Goal: Use online tool/utility: Utilize a website feature to perform a specific function

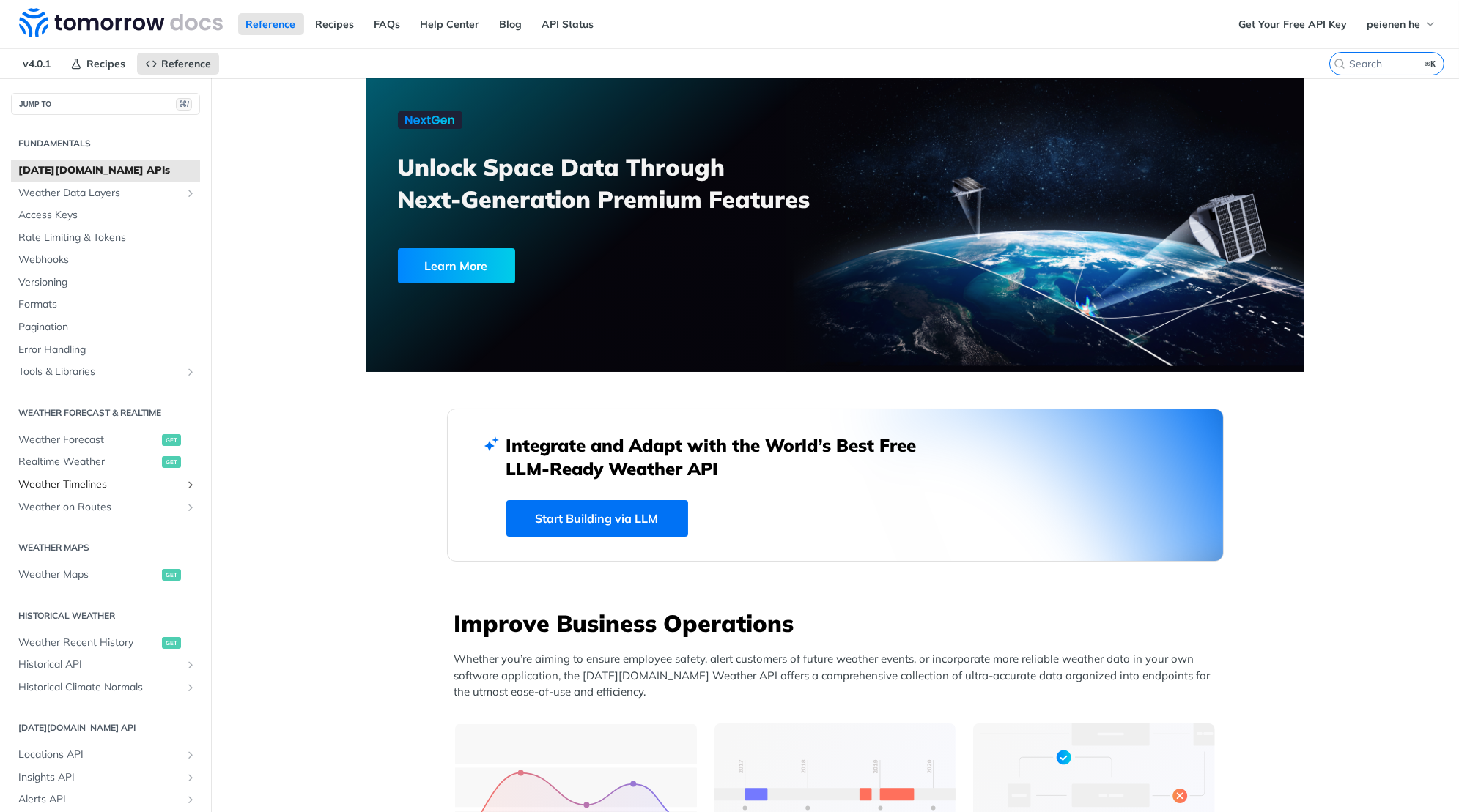
click at [137, 491] on link "Weather Timelines" at bounding box center [105, 485] width 189 height 22
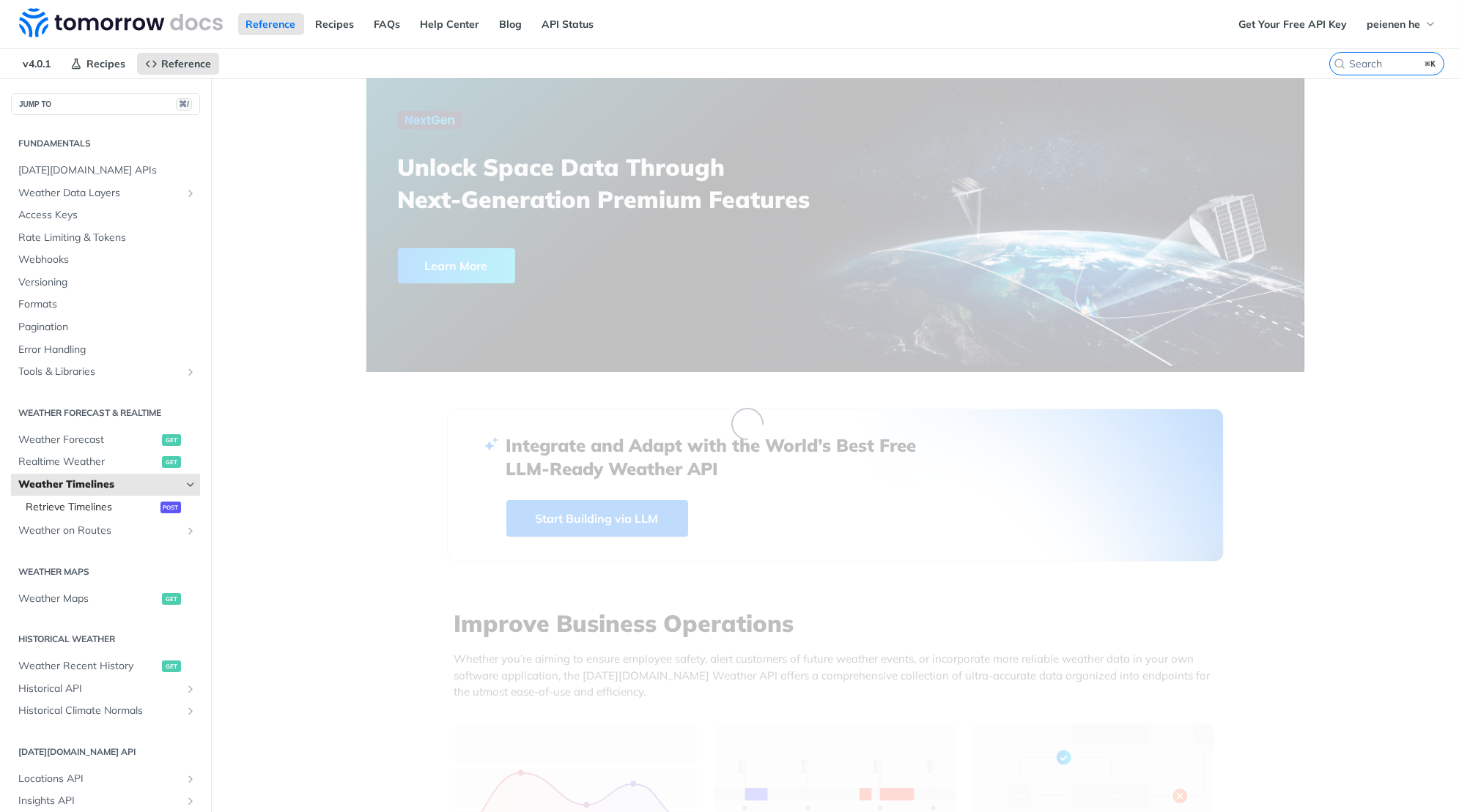
click at [138, 513] on link "Retrieve Timelines post" at bounding box center [108, 507] width 182 height 22
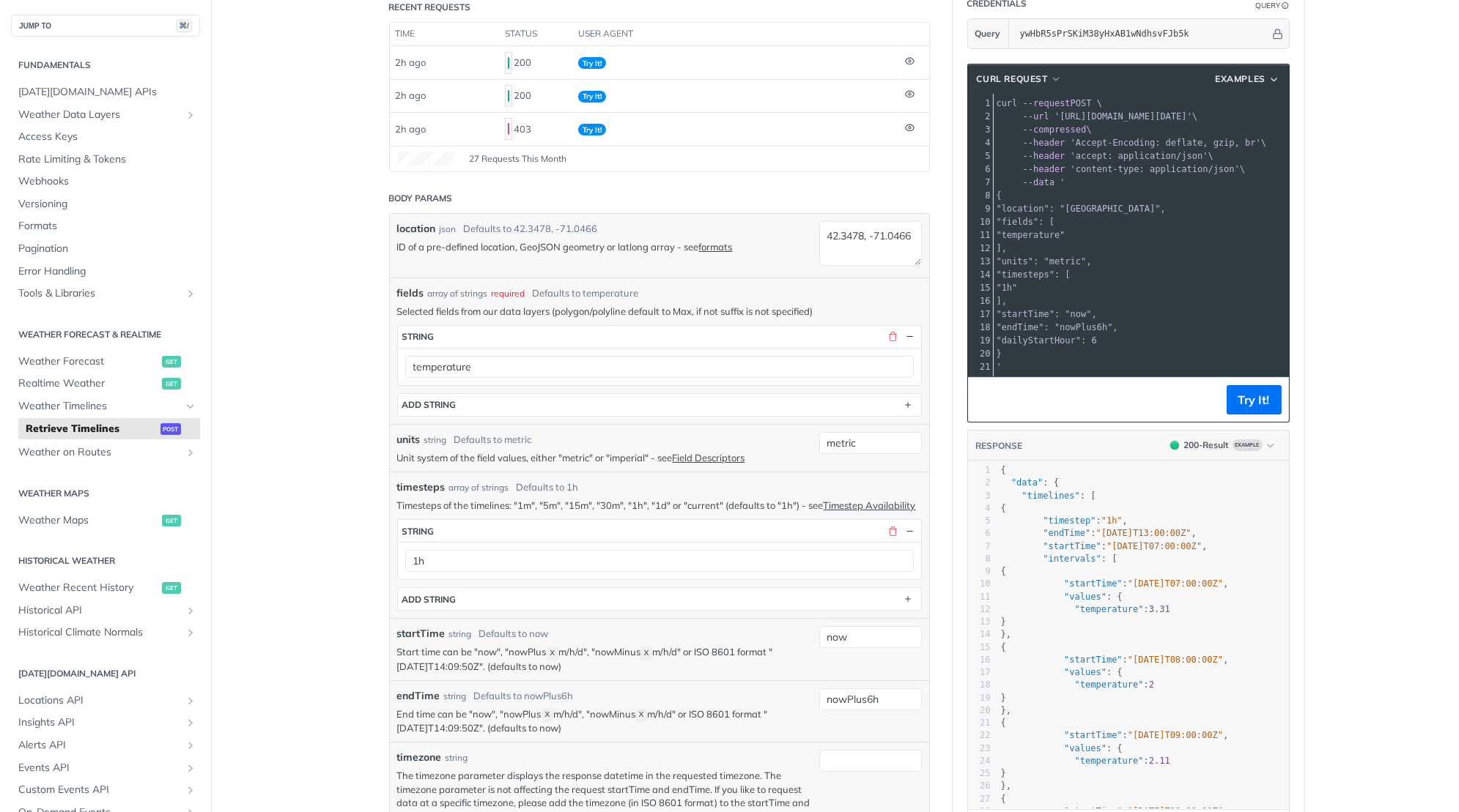
scroll to position [180, 0]
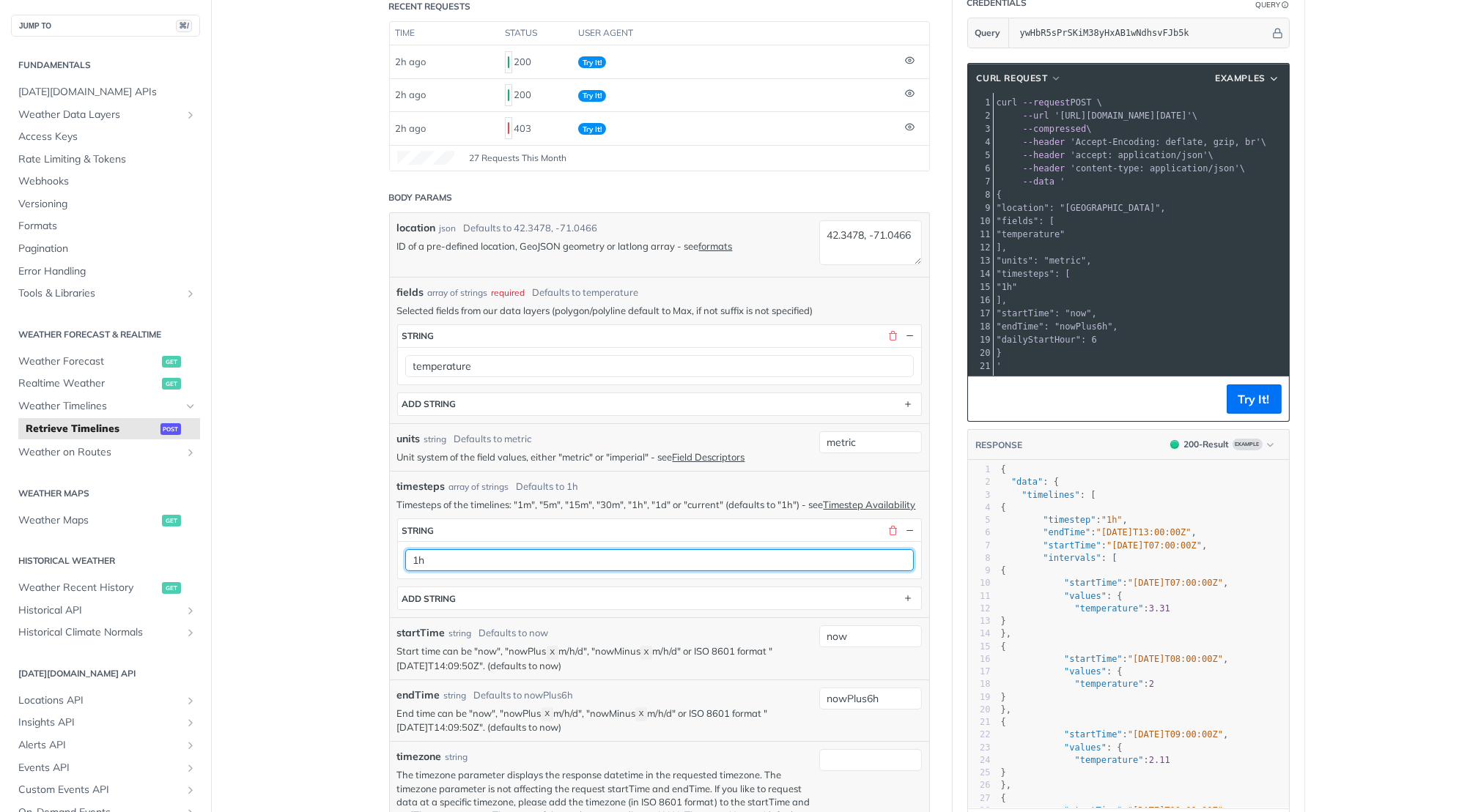
click at [792, 558] on input "1h" at bounding box center [659, 560] width 508 height 22
type input "1m"
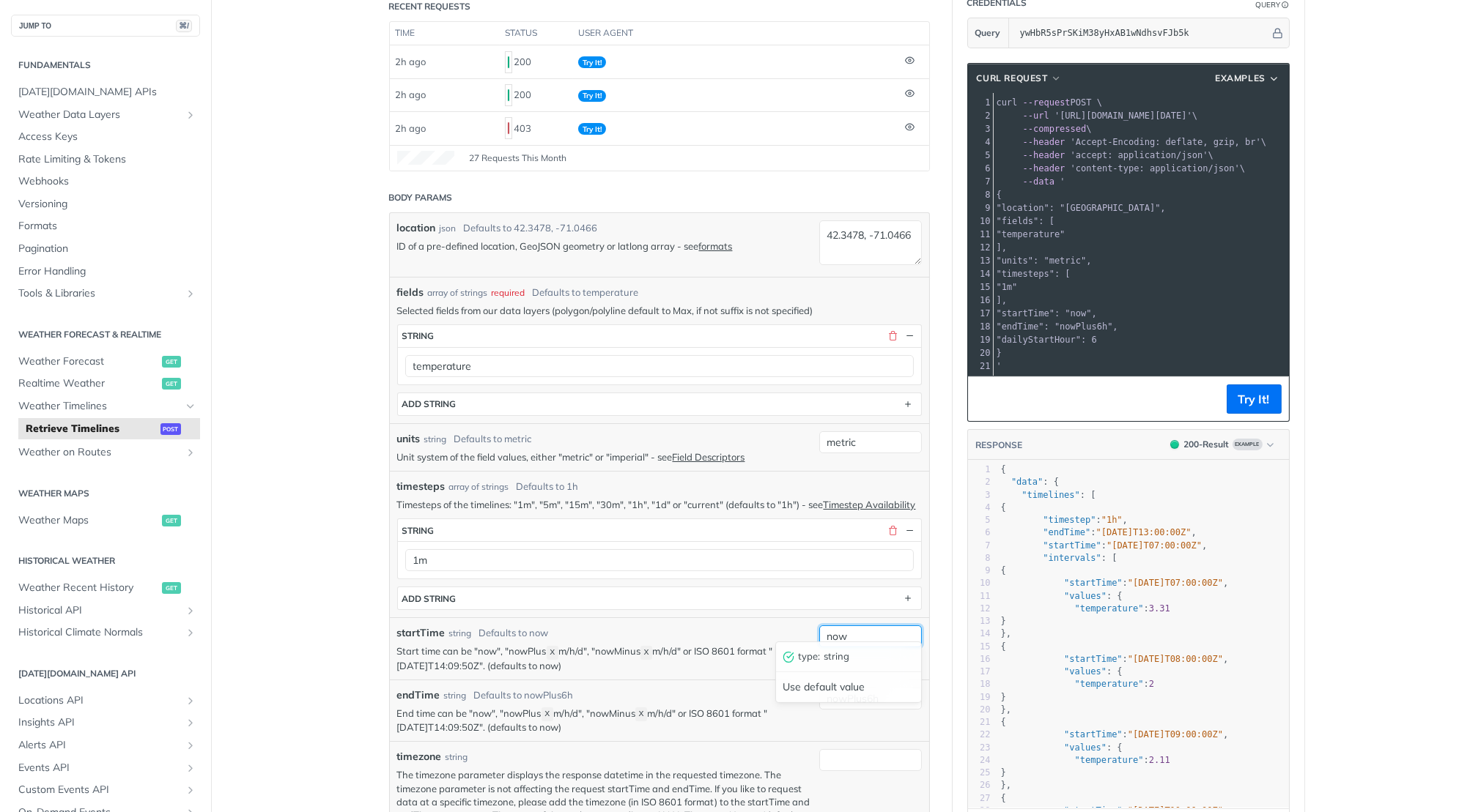
click at [885, 627] on input "now" at bounding box center [870, 636] width 103 height 22
type input "nowMinus1h"
click at [885, 691] on input "nowPlus6h" at bounding box center [870, 698] width 103 height 22
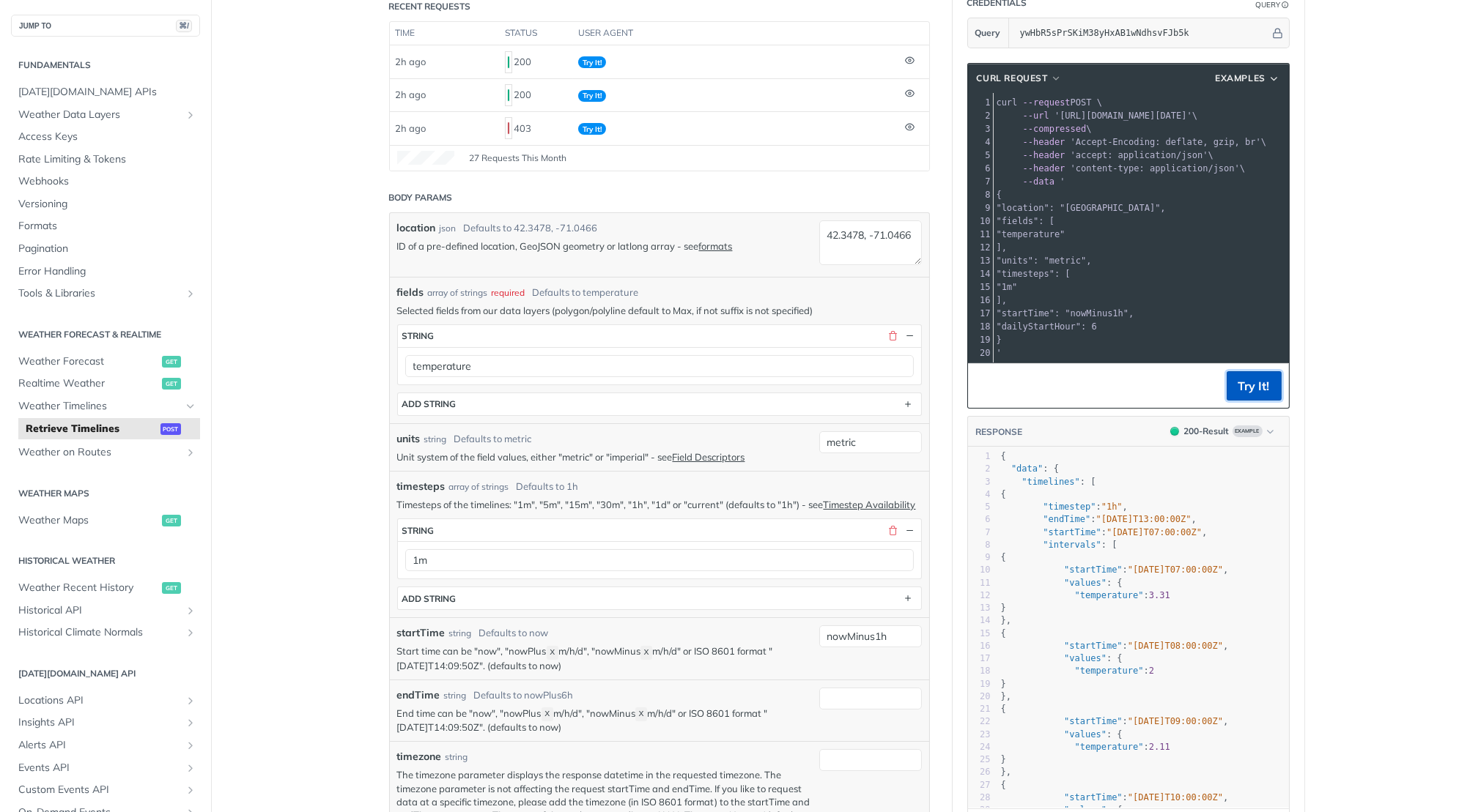
click at [1264, 390] on button "Try It!" at bounding box center [1254, 386] width 55 height 29
click at [904, 626] on input "nowMinus1h" at bounding box center [870, 636] width 103 height 22
type input "nowMinus1d"
click at [1253, 387] on button "Try It!" at bounding box center [1254, 386] width 55 height 29
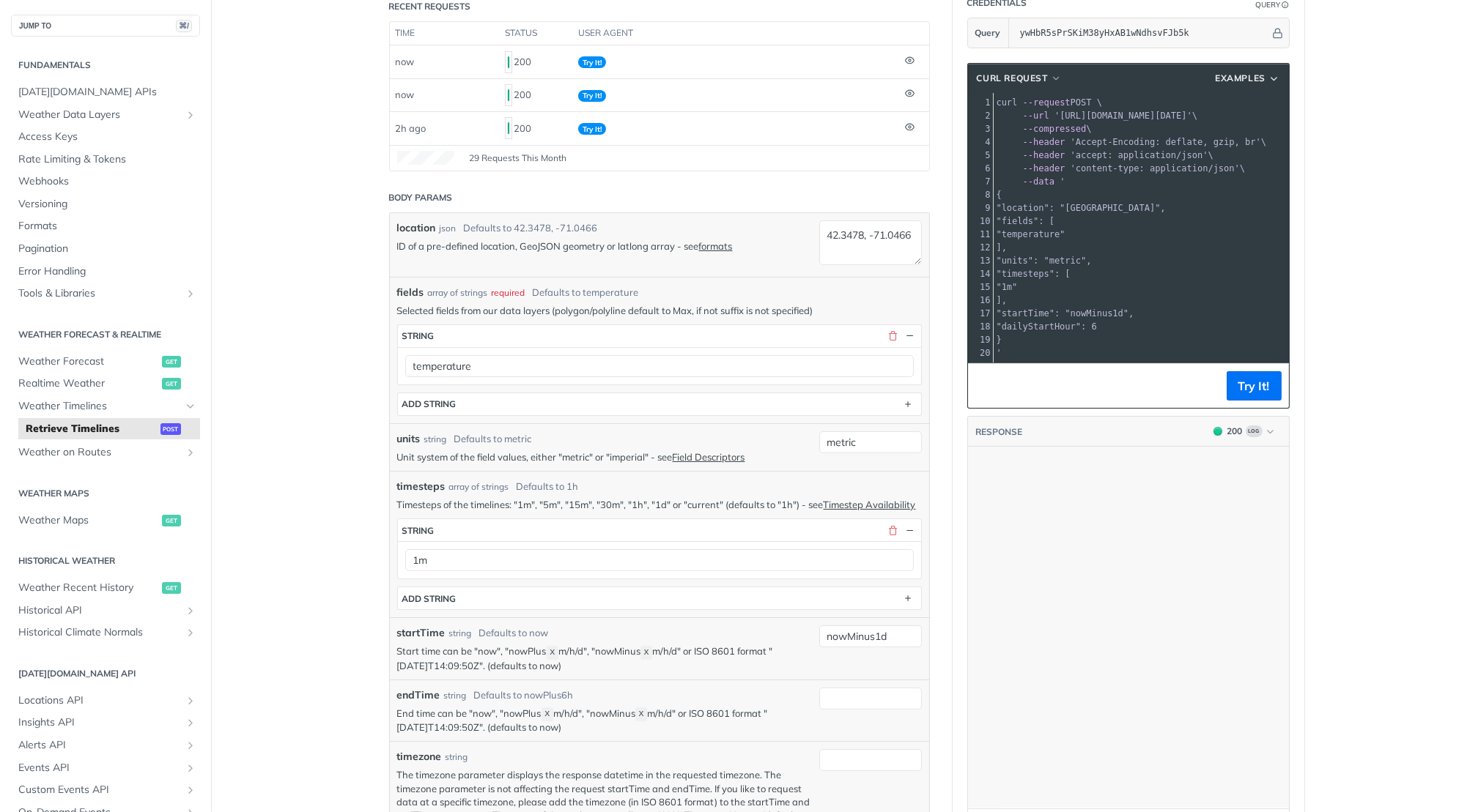
scroll to position [0, 0]
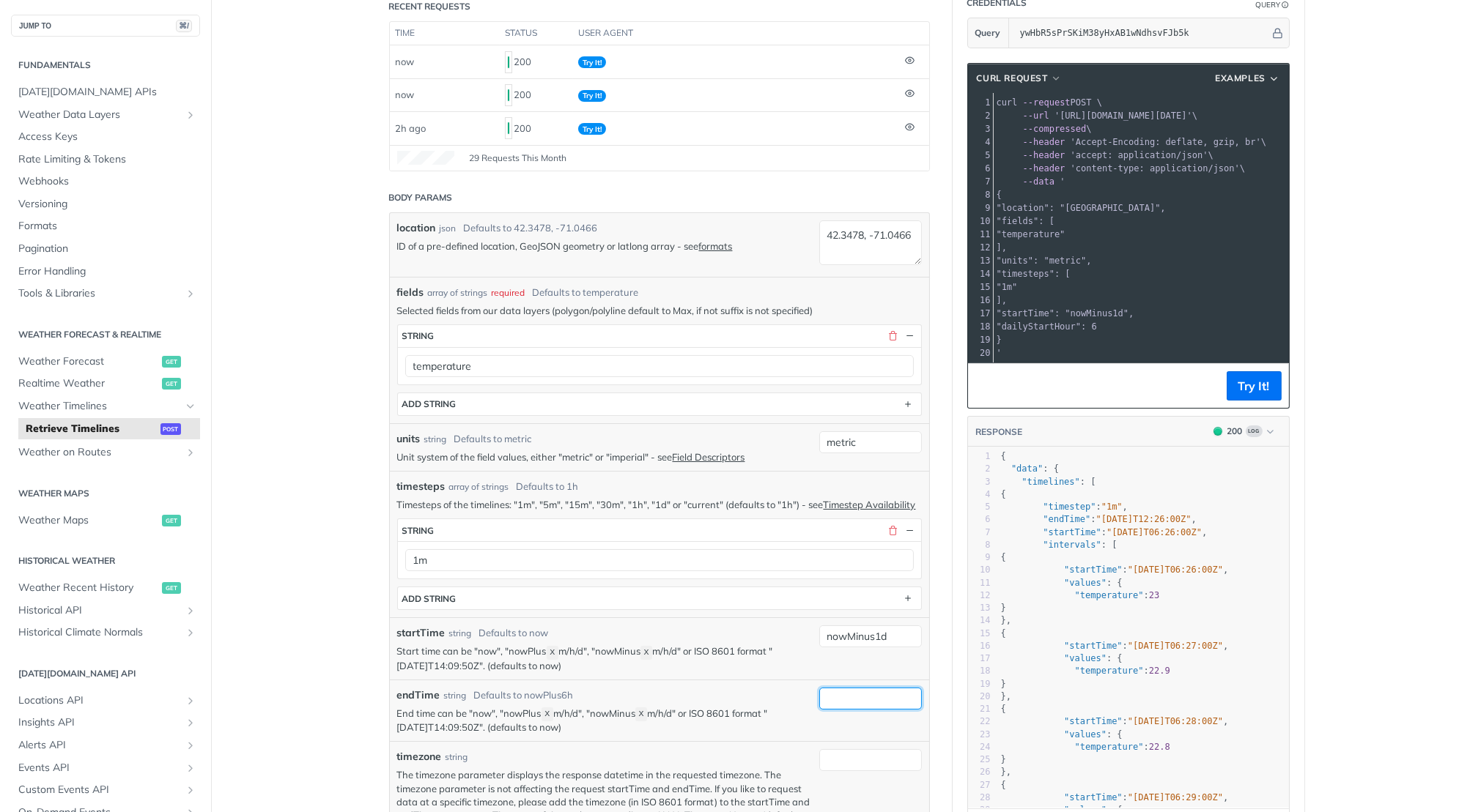
click at [861, 690] on input "endTime" at bounding box center [870, 698] width 103 height 22
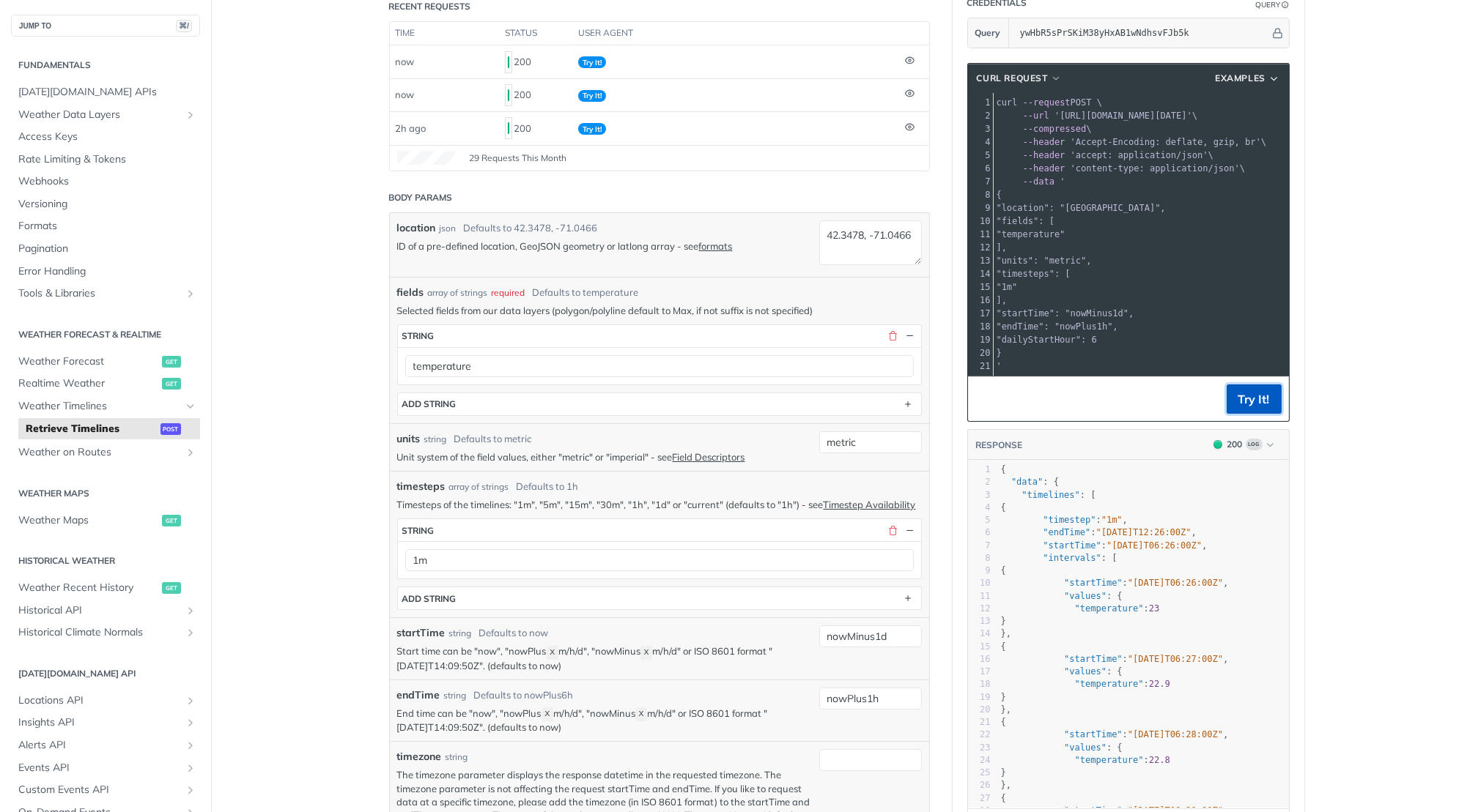
click at [1243, 385] on button "Try It!" at bounding box center [1254, 399] width 55 height 29
click at [891, 688] on input "nowPlus1h" at bounding box center [870, 698] width 103 height 22
type input "nowPlus1d"
click at [1259, 398] on button "Try It!" at bounding box center [1254, 399] width 55 height 29
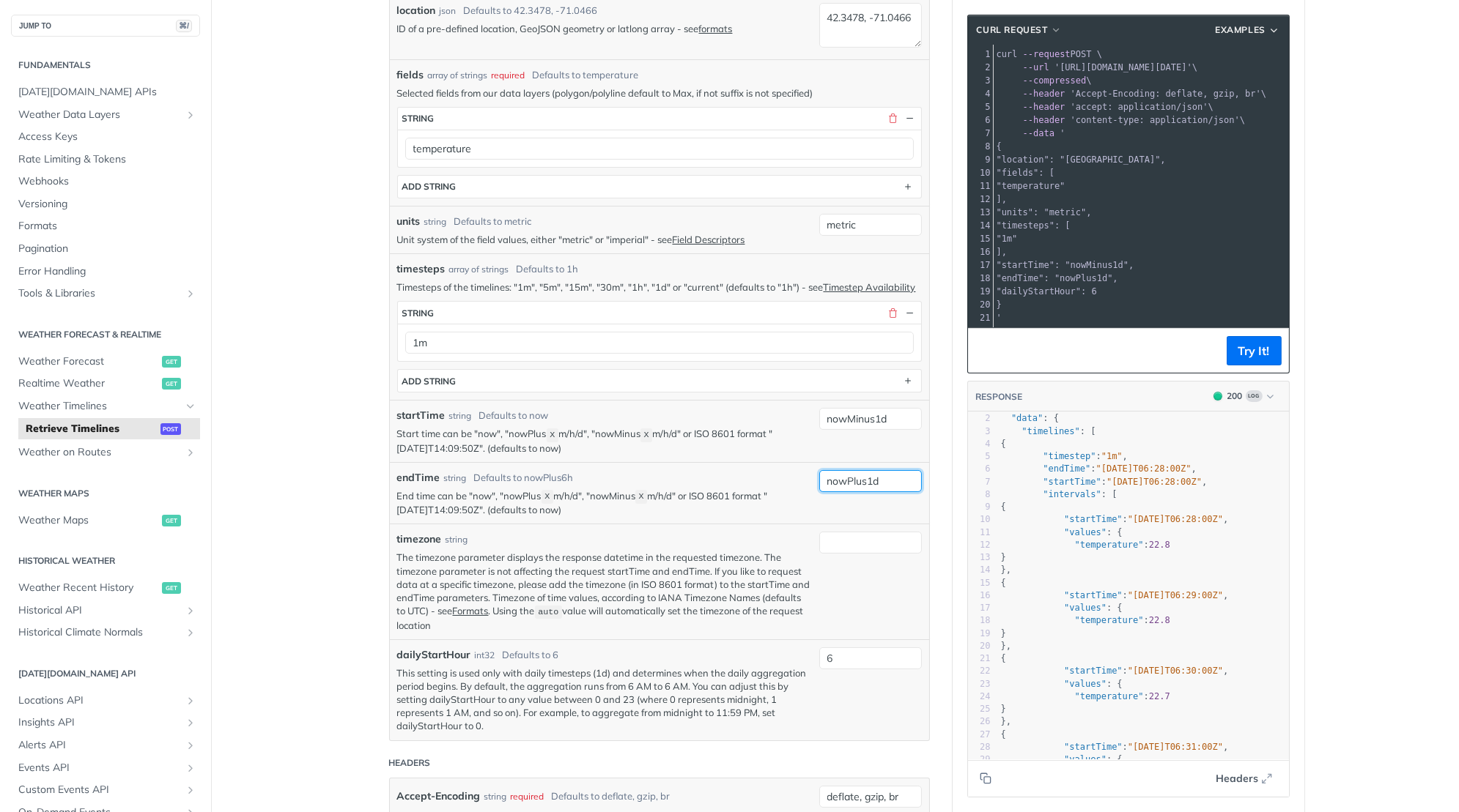
click at [885, 473] on input "nowPlus1d" at bounding box center [870, 481] width 103 height 22
click at [866, 647] on input "6" at bounding box center [870, 658] width 103 height 22
type input "0"
click at [1258, 349] on button "Try It!" at bounding box center [1254, 350] width 55 height 29
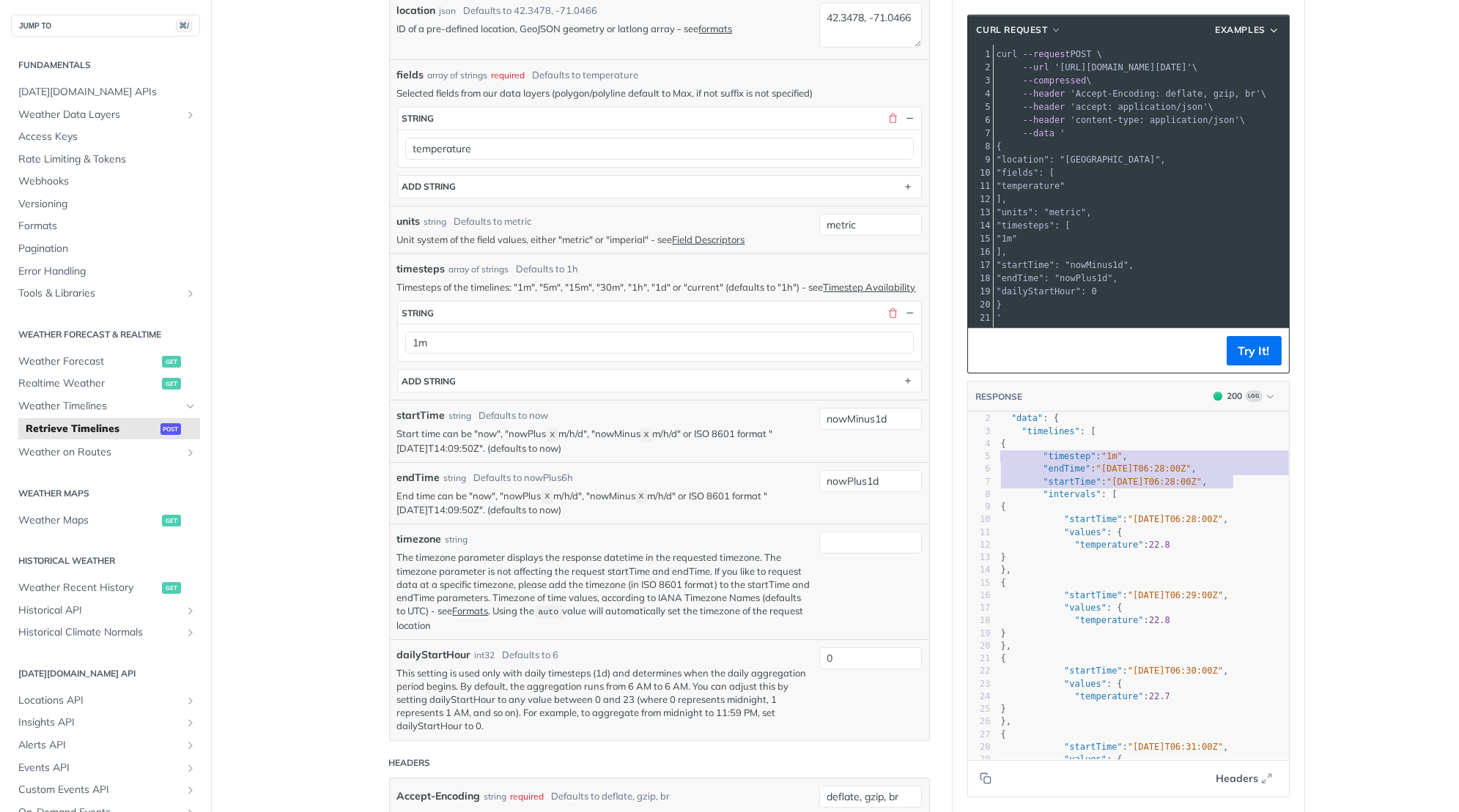
type textarea ""endTime": "[DATE]T06:28:00Z", "startTime": "[DATE]T06:28:00Z","
drag, startPoint x: 1243, startPoint y: 478, endPoint x: 972, endPoint y: 465, distance: 271.3
click at [998, 465] on div "1 { 2 "data" : { 3 "timelines" : [ 4 { 5 "timestep" : "1m" , 6 "endTime" : "[DA…" at bounding box center [1236, 633] width 476 height 468
click at [911, 411] on input "nowMinus1d" at bounding box center [870, 419] width 103 height 22
type input "nowMinus1h"
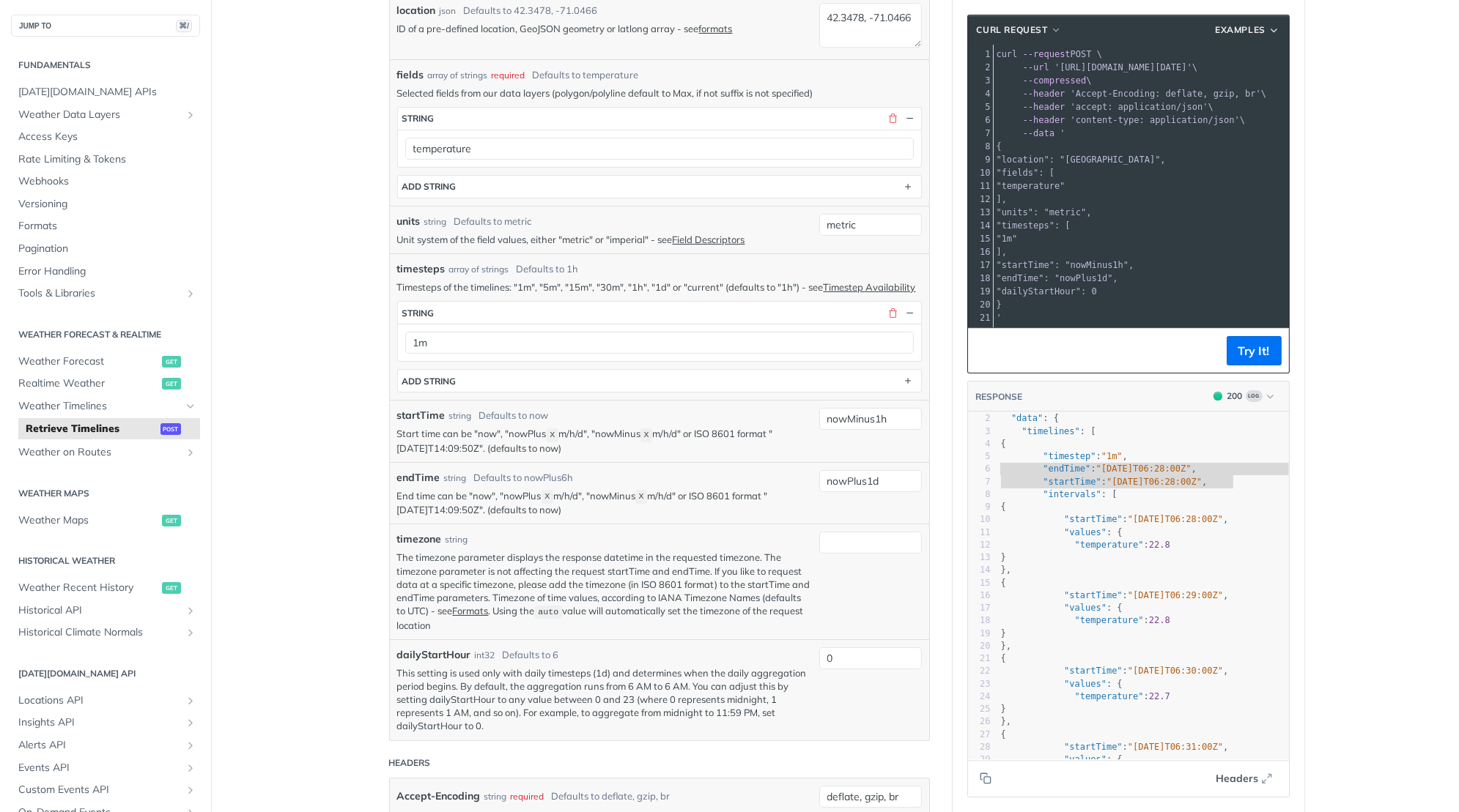
click at [937, 390] on article "Retrieve Timelines post [URL][DOMAIN_NAME][DATE] /timelines Recent Requests tim…" at bounding box center [659, 635] width 586 height 1909
click at [878, 476] on input "nowPlus1d" at bounding box center [870, 481] width 103 height 22
type input "nowPlus1h"
click at [1248, 357] on button "Try It!" at bounding box center [1254, 350] width 55 height 29
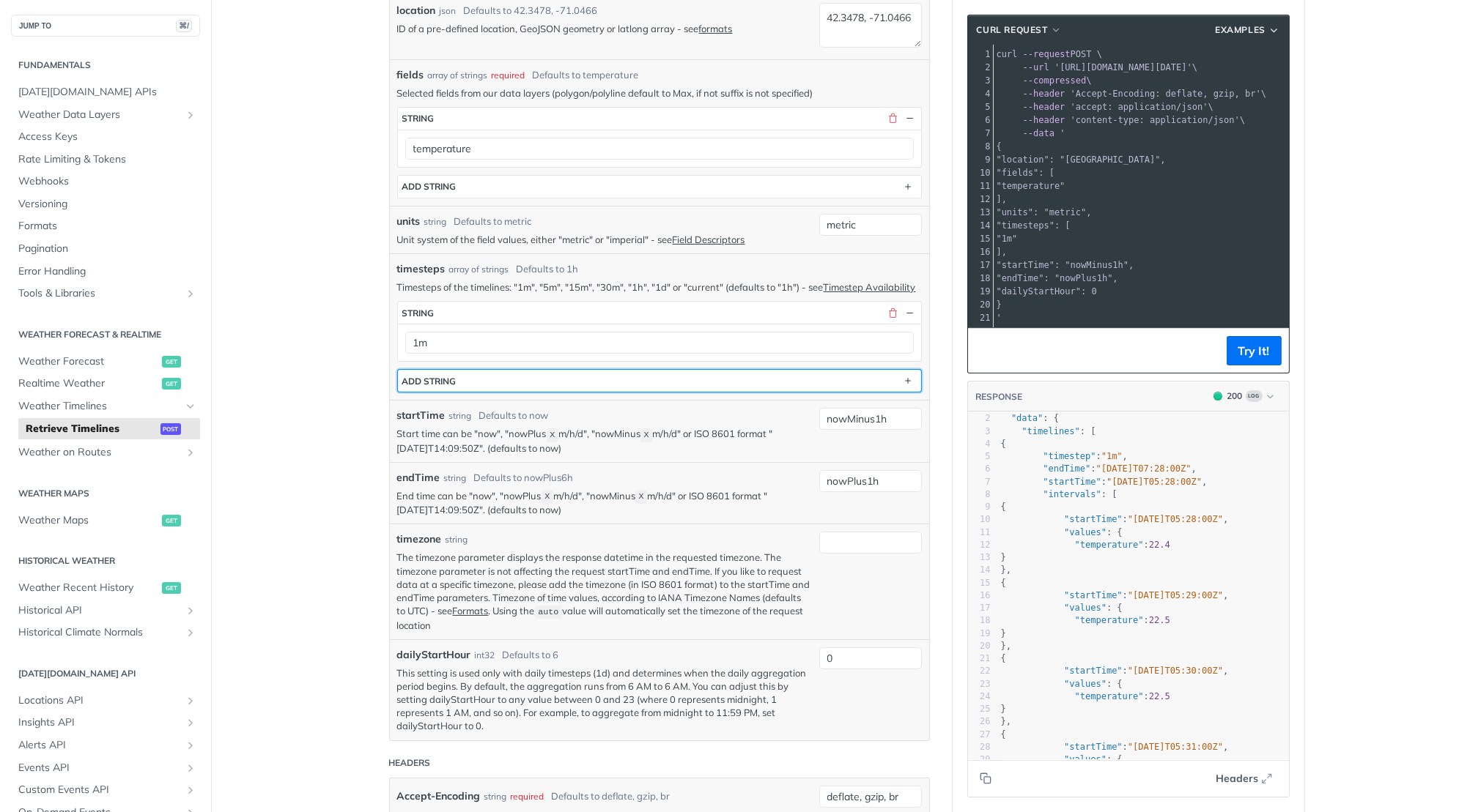
click at [780, 372] on button "ADD string" at bounding box center [660, 380] width 523 height 22
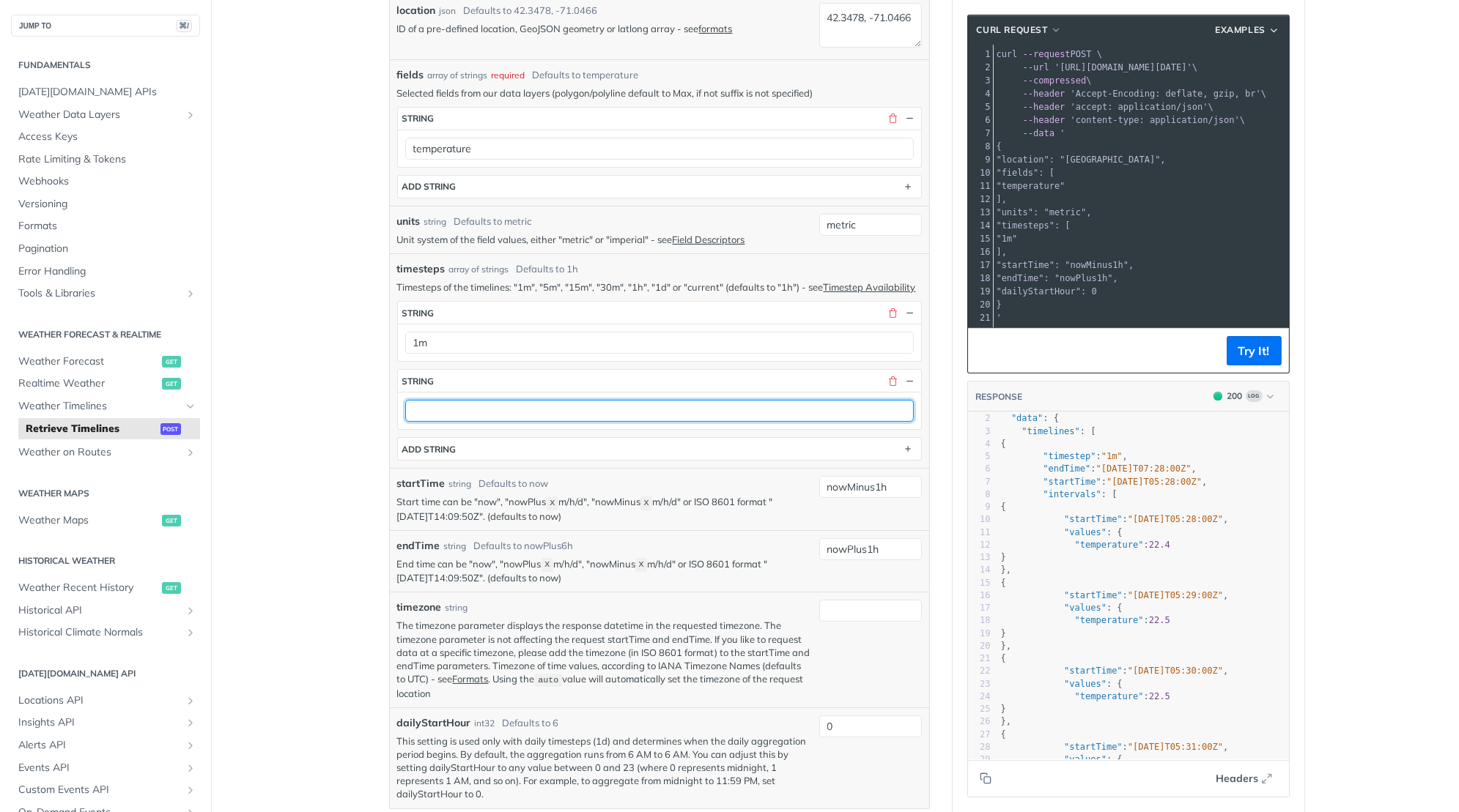
click at [642, 405] on input "text" at bounding box center [659, 410] width 508 height 22
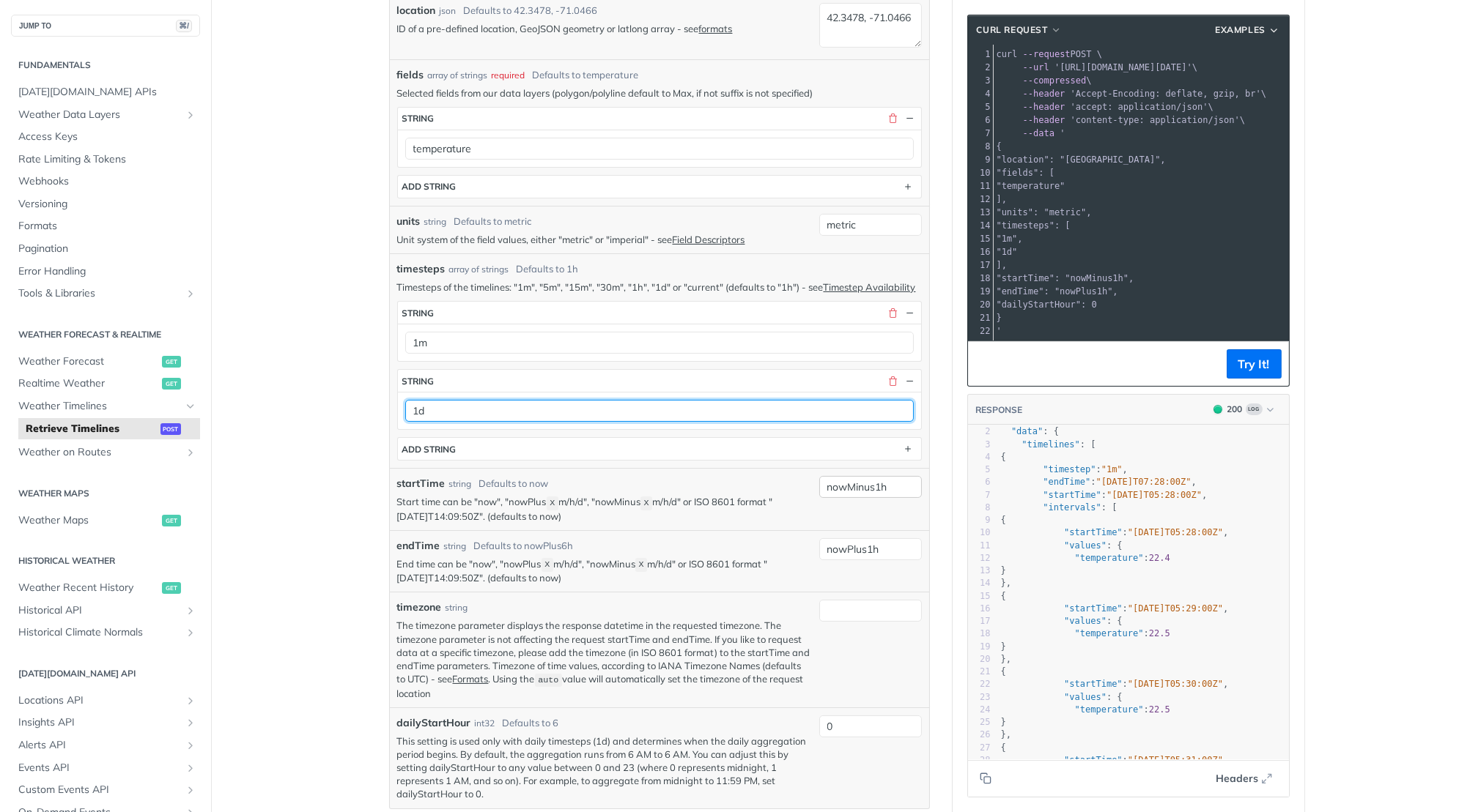
type input "1d"
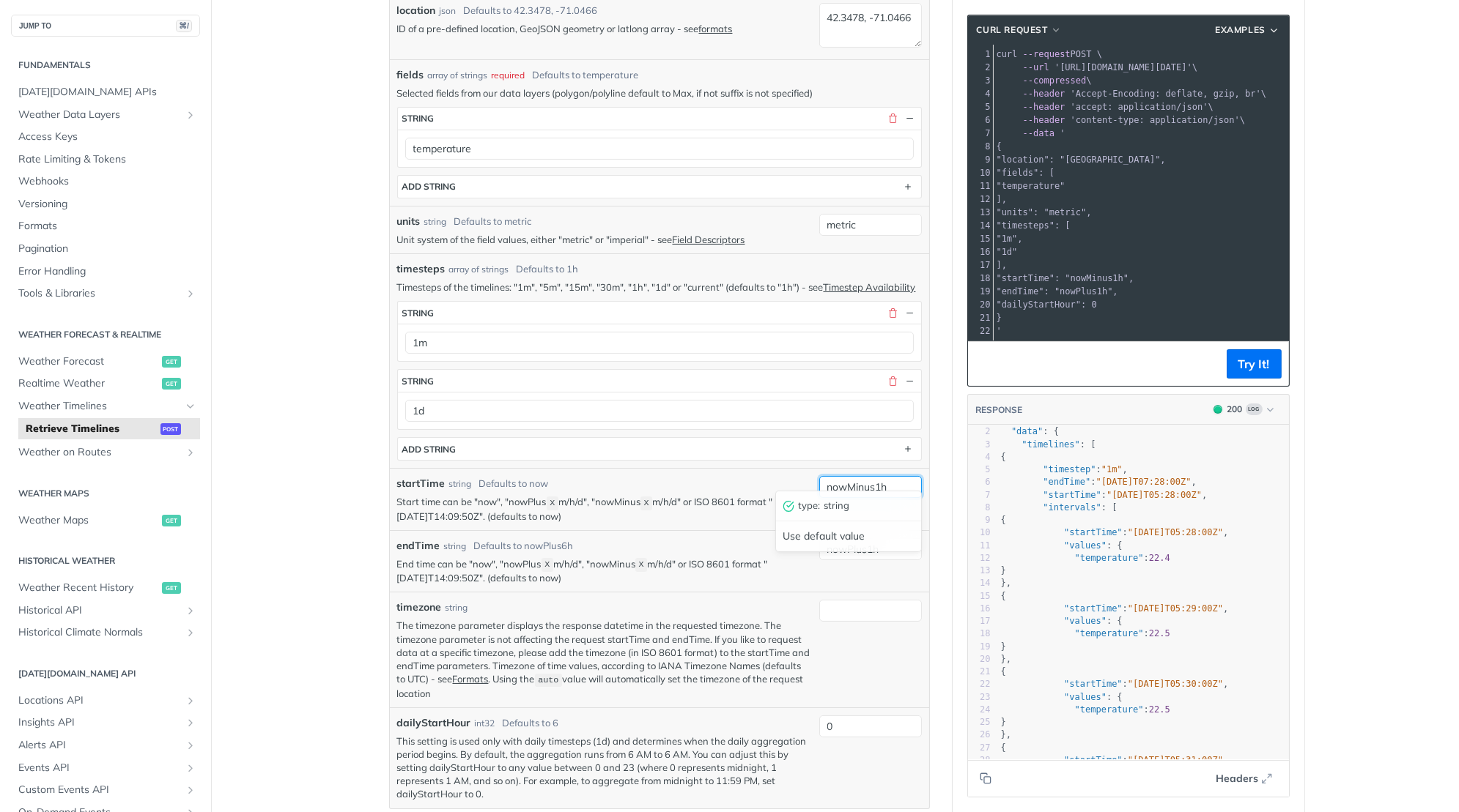
click at [903, 478] on input "nowMinus1h" at bounding box center [870, 486] width 103 height 22
click at [970, 540] on div "11" at bounding box center [979, 546] width 23 height 12
type input "nowMinus1d"
click at [888, 541] on input "nowPlus1h" at bounding box center [870, 549] width 103 height 22
type input "nowPlus1d"
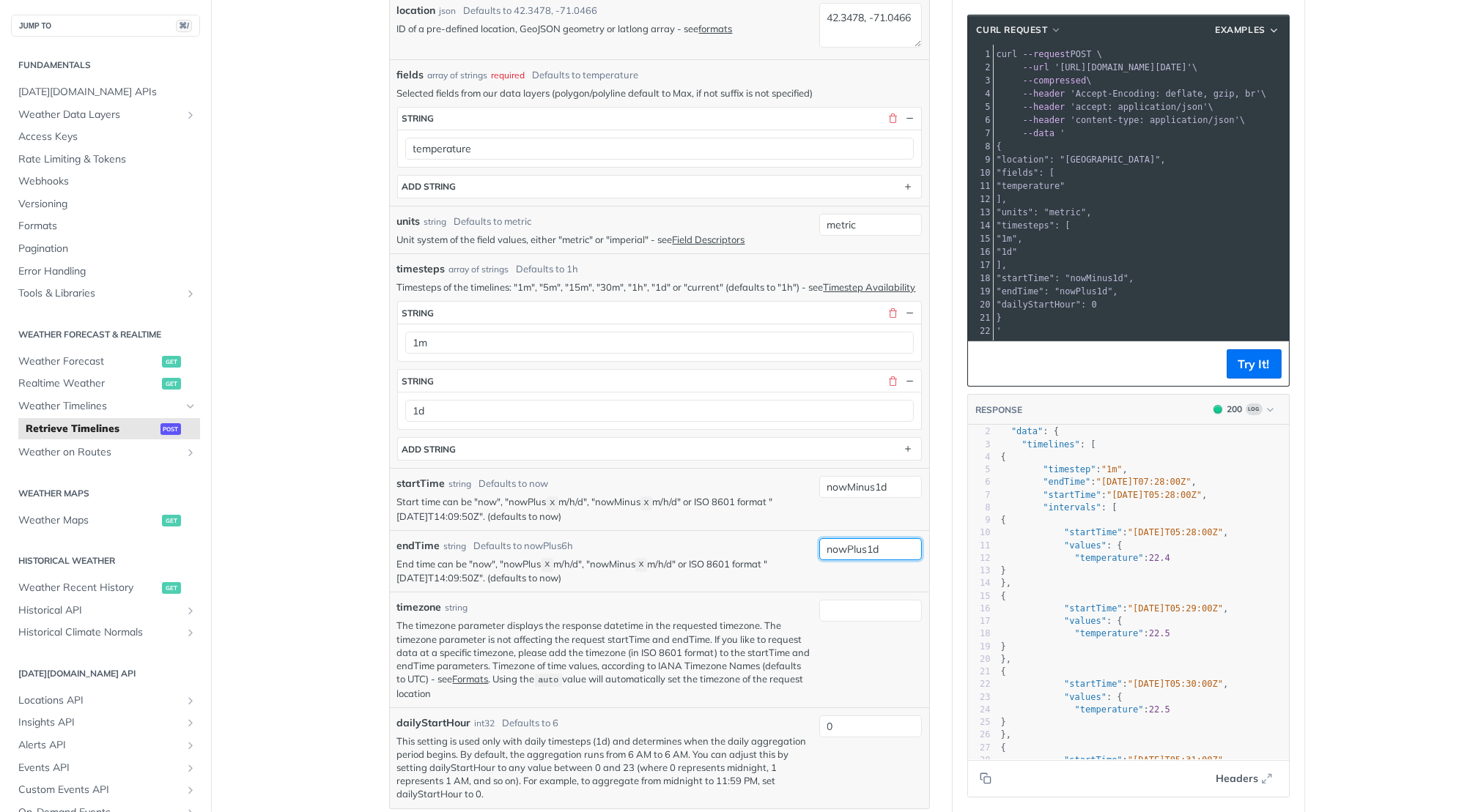
click at [970, 495] on div "7" at bounding box center [979, 495] width 23 height 12
click at [862, 538] on input "nowPlus1d" at bounding box center [870, 549] width 103 height 22
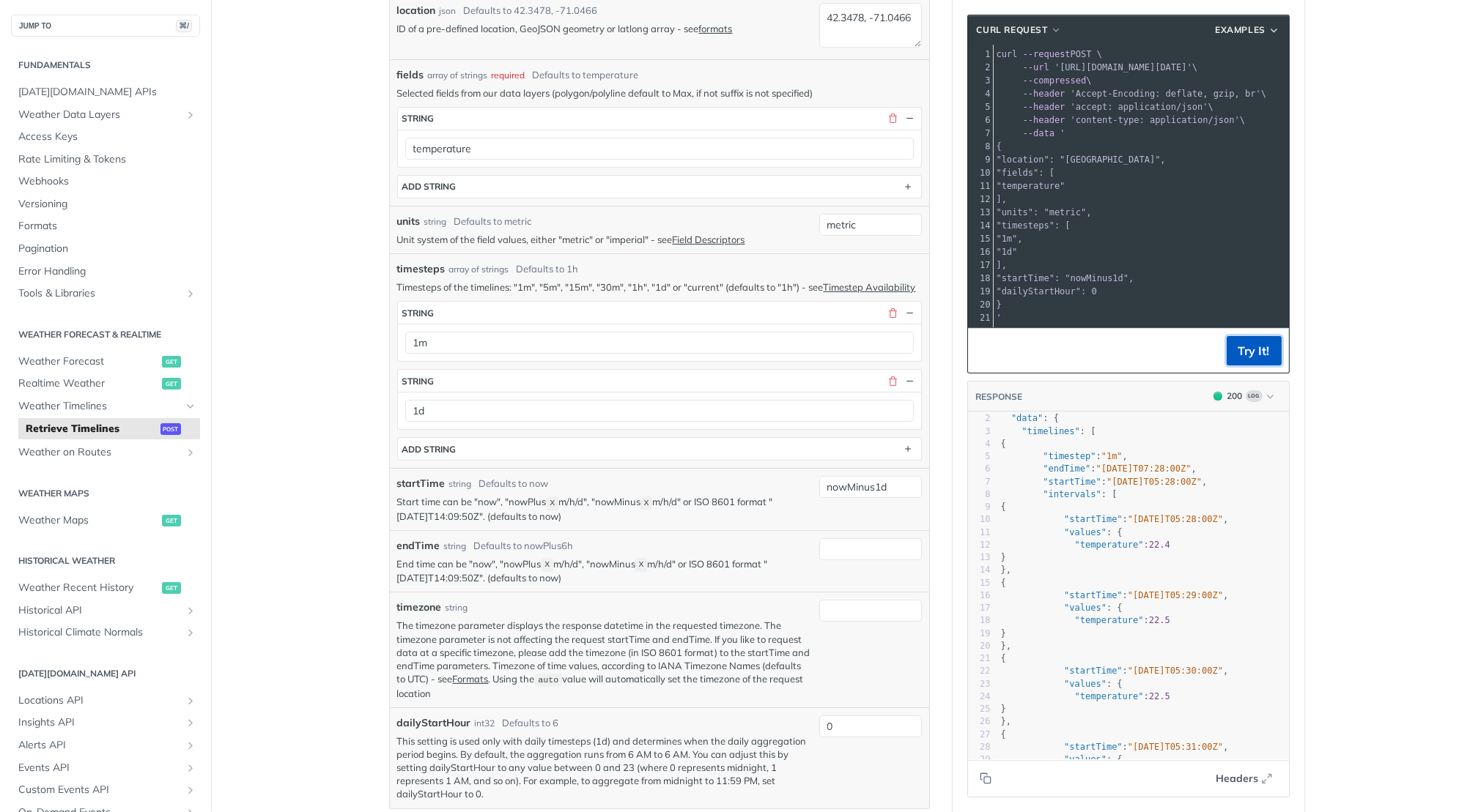
click at [1262, 343] on button "Try It!" at bounding box center [1254, 350] width 55 height 29
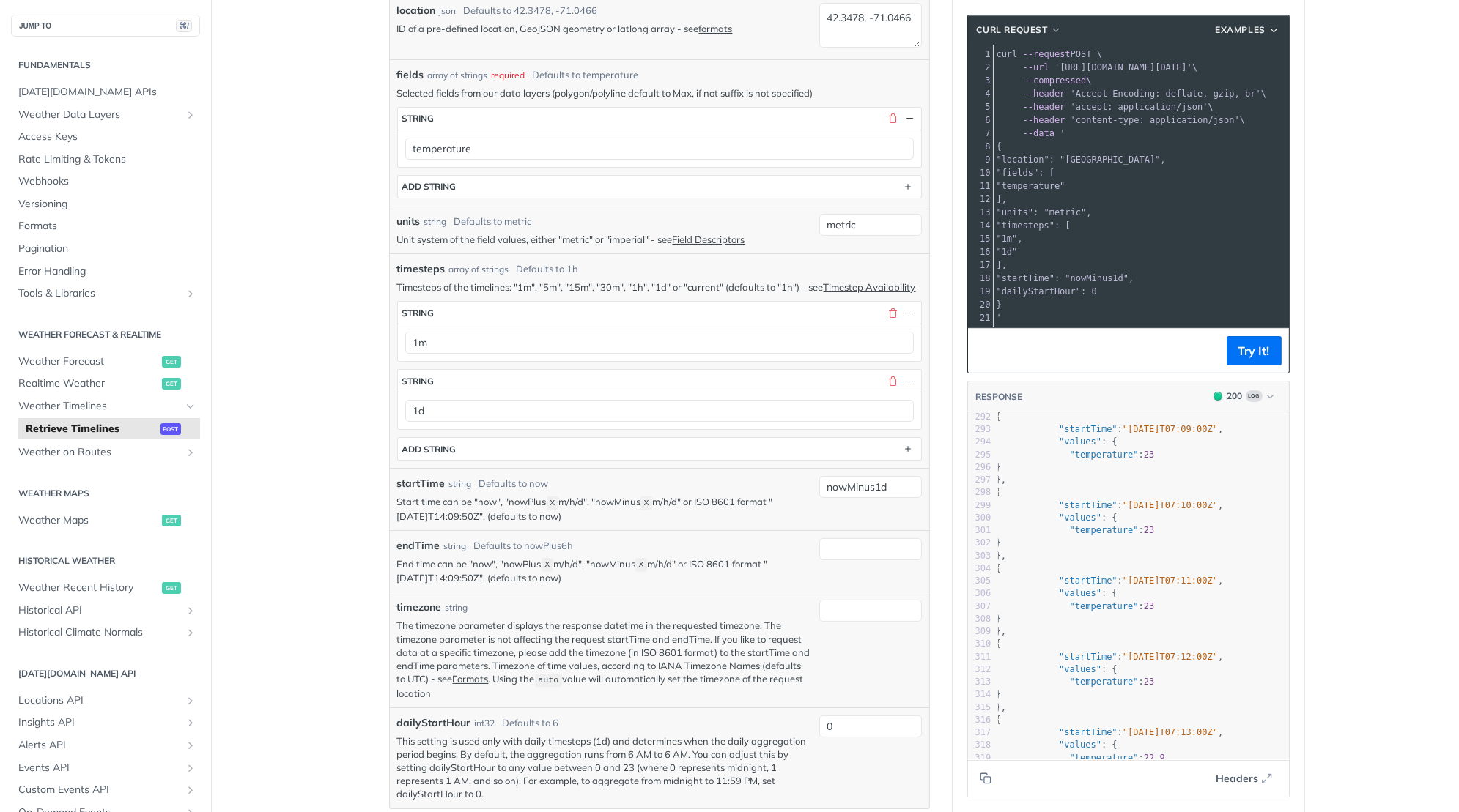
scroll to position [0, 1]
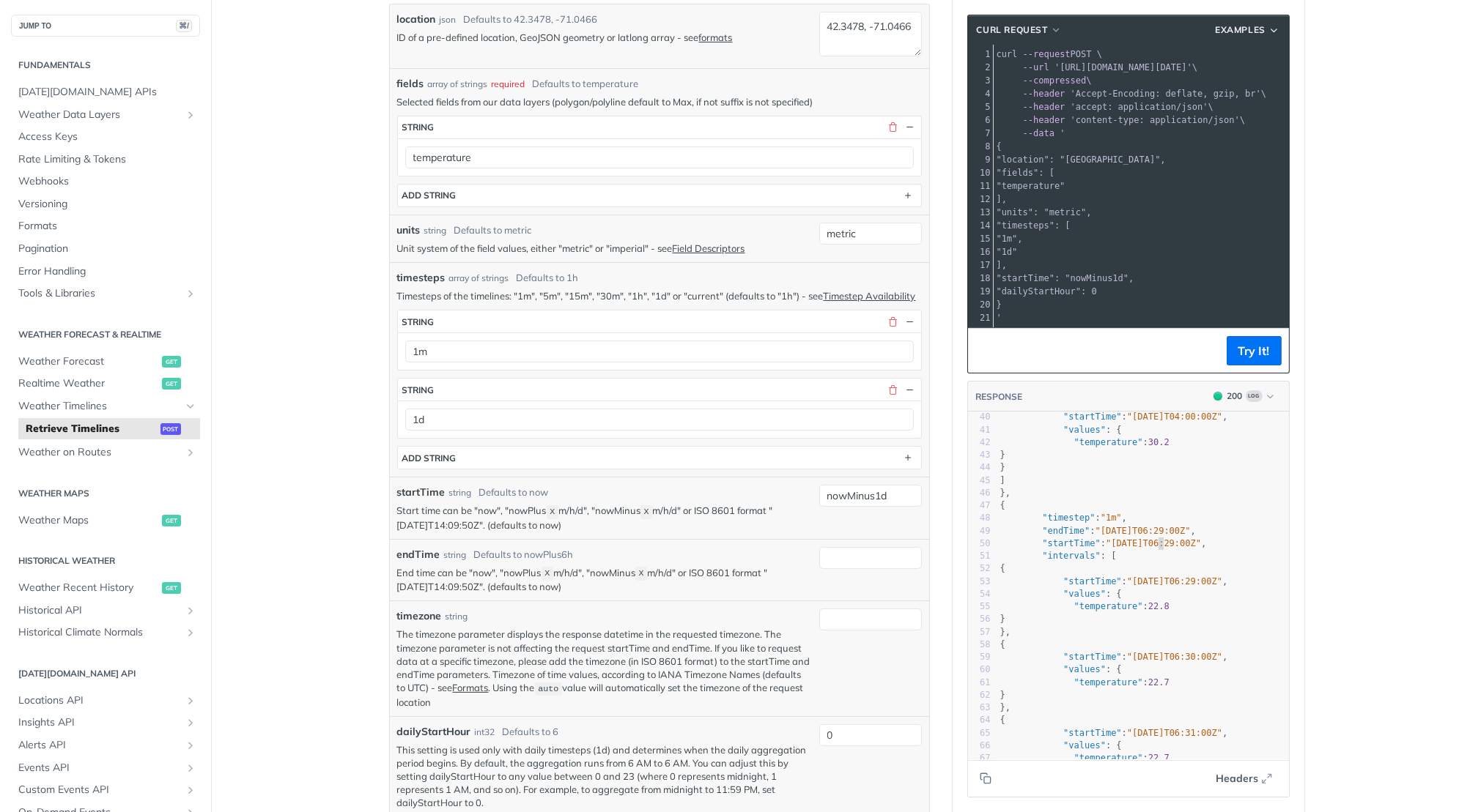
click at [1159, 538] on span ""[DATE]T06:29:00Z"" at bounding box center [1153, 543] width 95 height 10
type textarea ""endTime": "[DATE]T06:29:00Z", "startTime": "[DATE]T06:29:00Z","
drag, startPoint x: 1040, startPoint y: 532, endPoint x: 1256, endPoint y: 543, distance: 216.3
click at [1256, 543] on div "34 "startTime" : "[DATE]T04:00:00Z" , 35 "values" : { 36 "temperature" : 27.9 3…" at bounding box center [1235, 671] width 476 height 670
click at [867, 553] on input "endTime" at bounding box center [870, 558] width 103 height 22
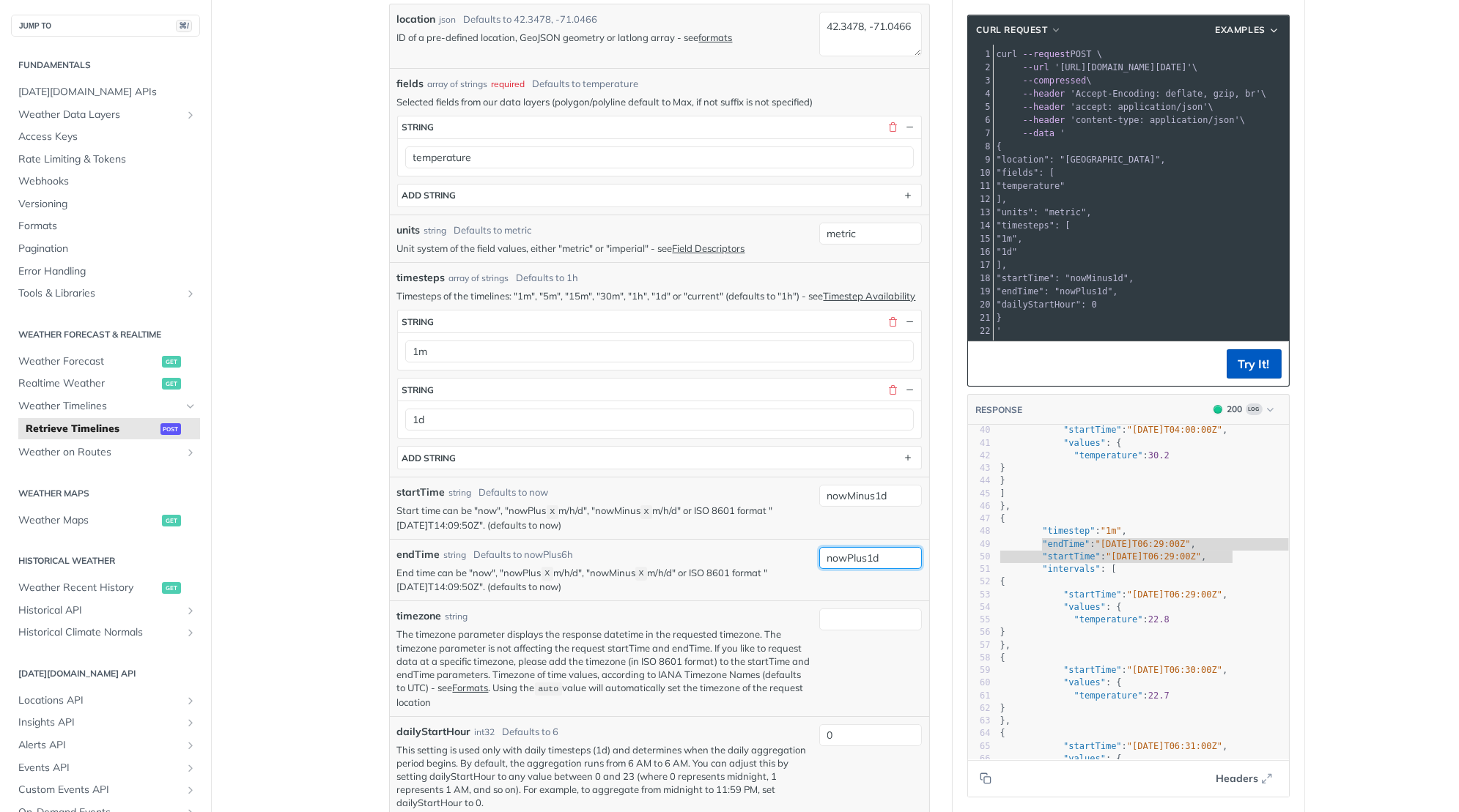
type input "nowPlus1d"
click at [1269, 356] on button "Try It!" at bounding box center [1254, 363] width 55 height 29
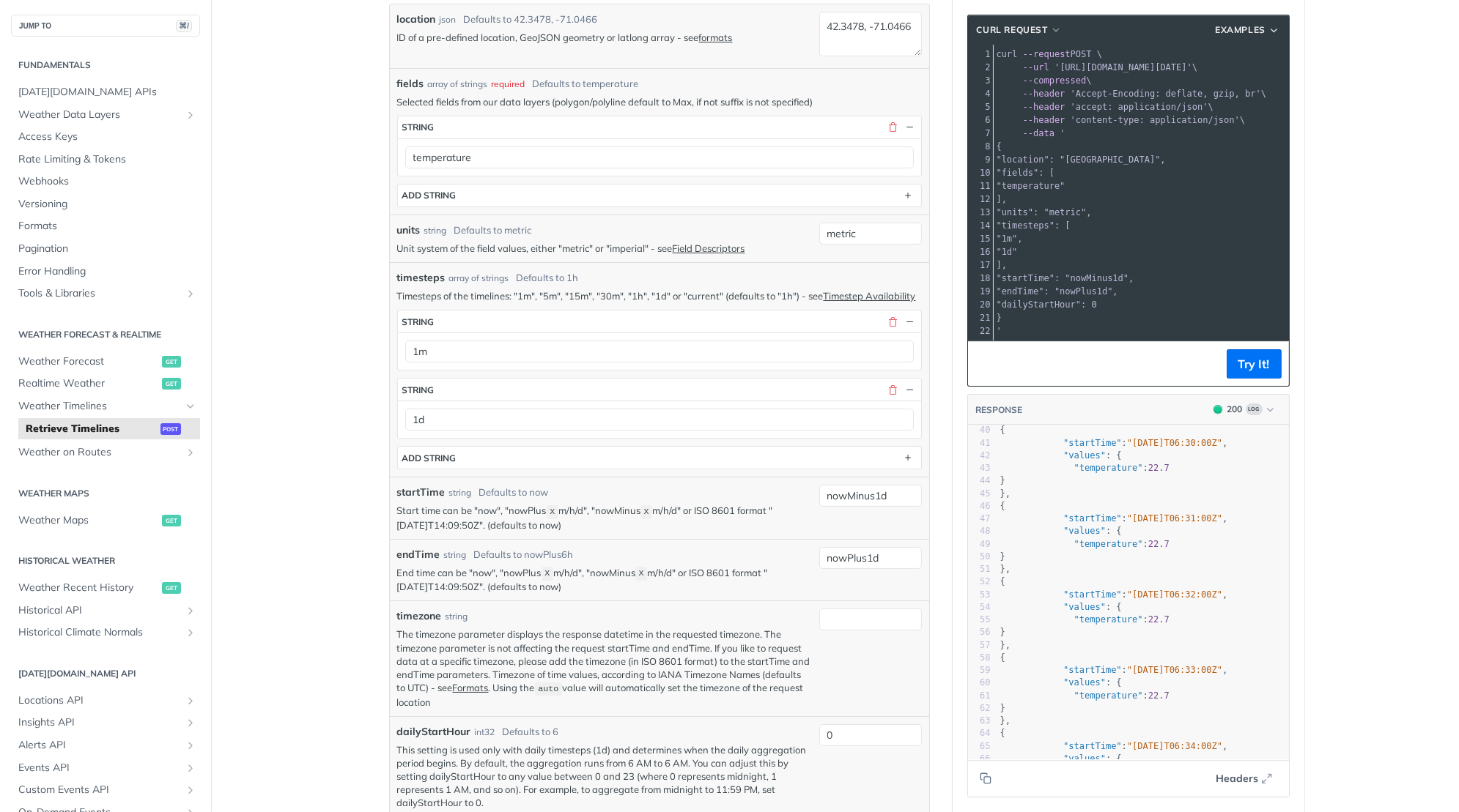
click at [1236, 531] on pre ""values" : {" at bounding box center [1235, 531] width 476 height 12
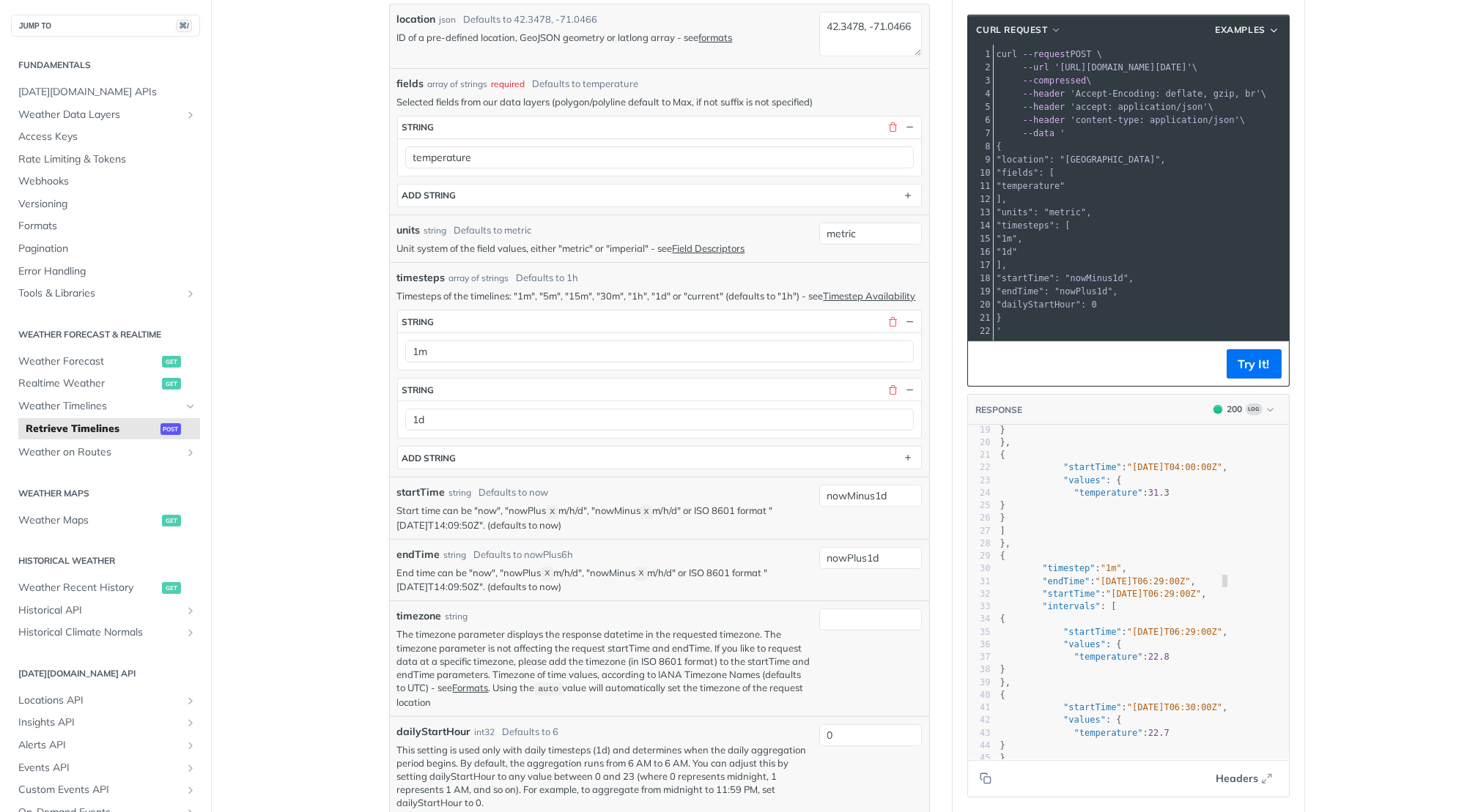
click at [1243, 588] on pre ""startTime" : "[DATE]T06:29:00Z" ," at bounding box center [1235, 594] width 476 height 12
click at [1242, 589] on pre ""startTime" : "[DATE]T06:29:00Z" ," at bounding box center [1235, 594] width 476 height 12
